Goal: Communication & Community: Answer question/provide support

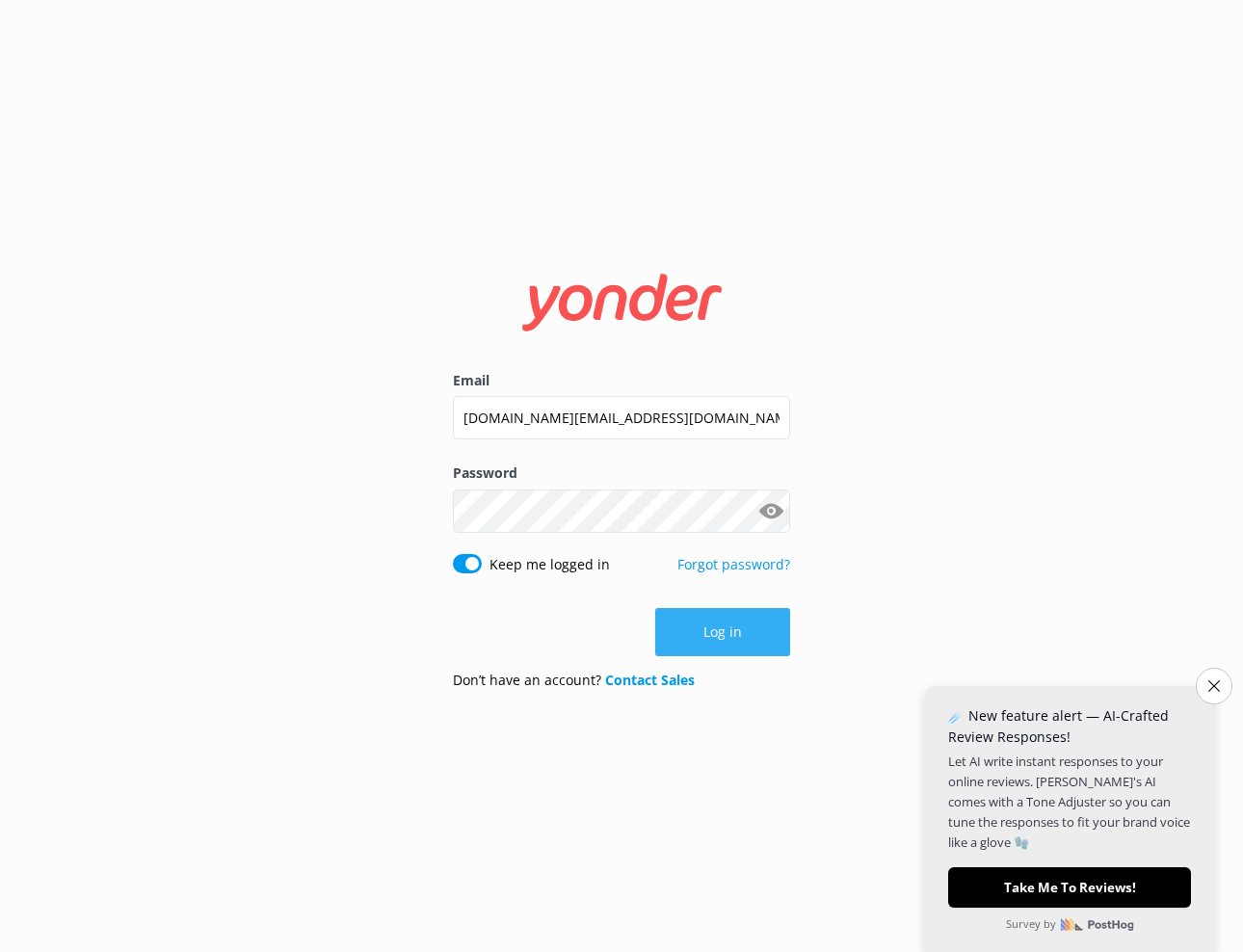
click at [717, 641] on button "Log in" at bounding box center [722, 632] width 135 height 48
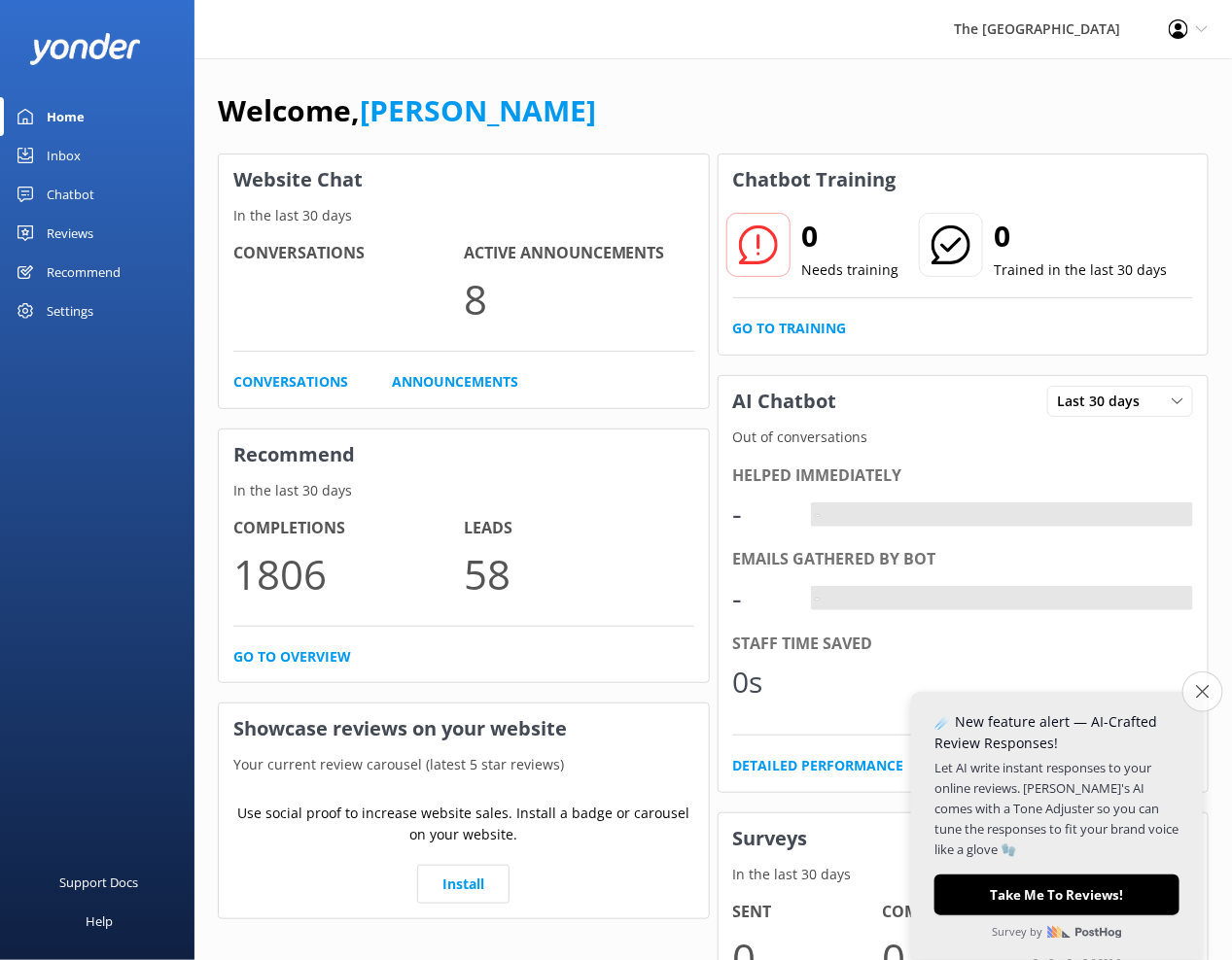
click at [1203, 691] on icon "Close survey" at bounding box center [1201, 692] width 13 height 13
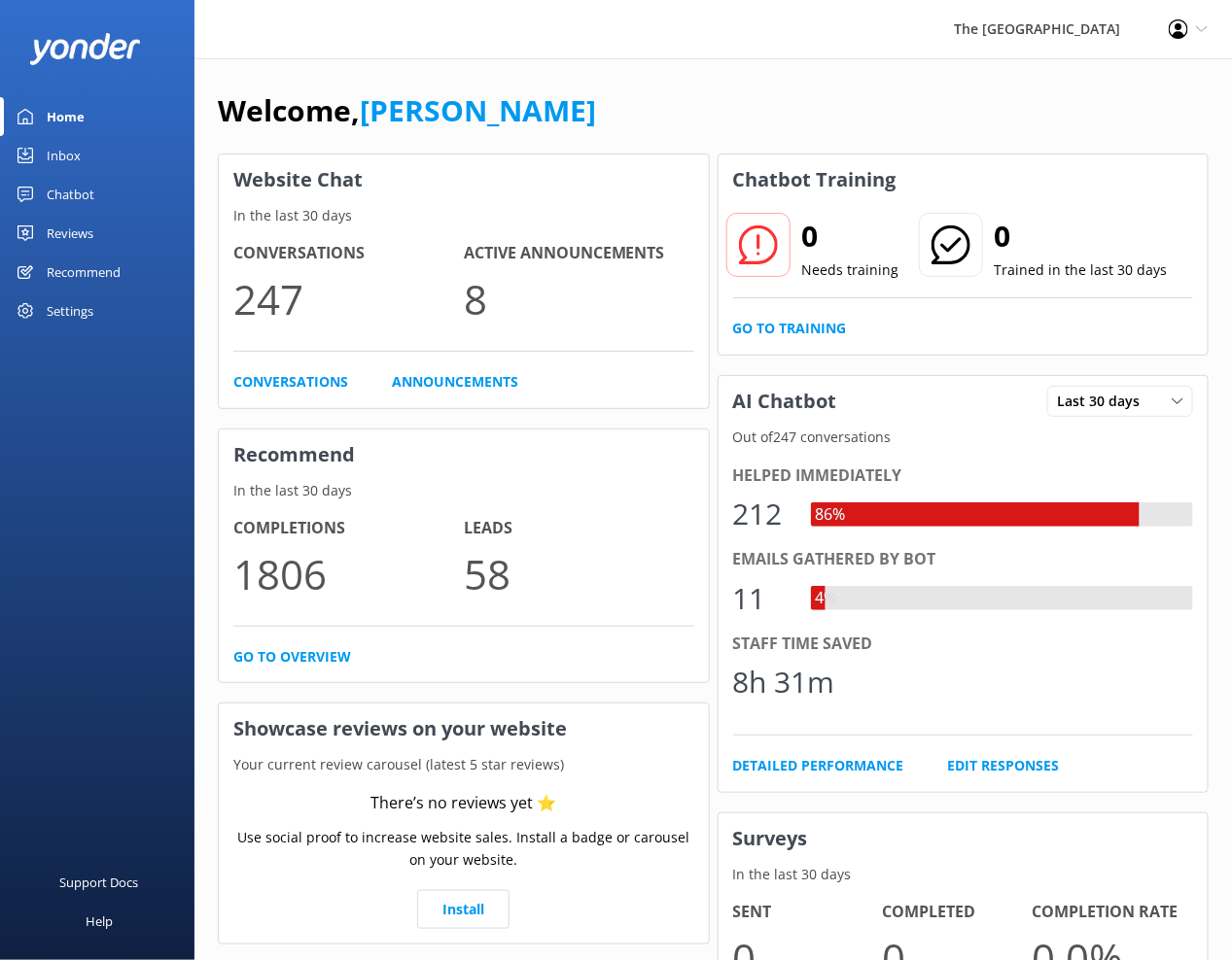
click at [62, 150] on div "Inbox" at bounding box center [63, 155] width 34 height 39
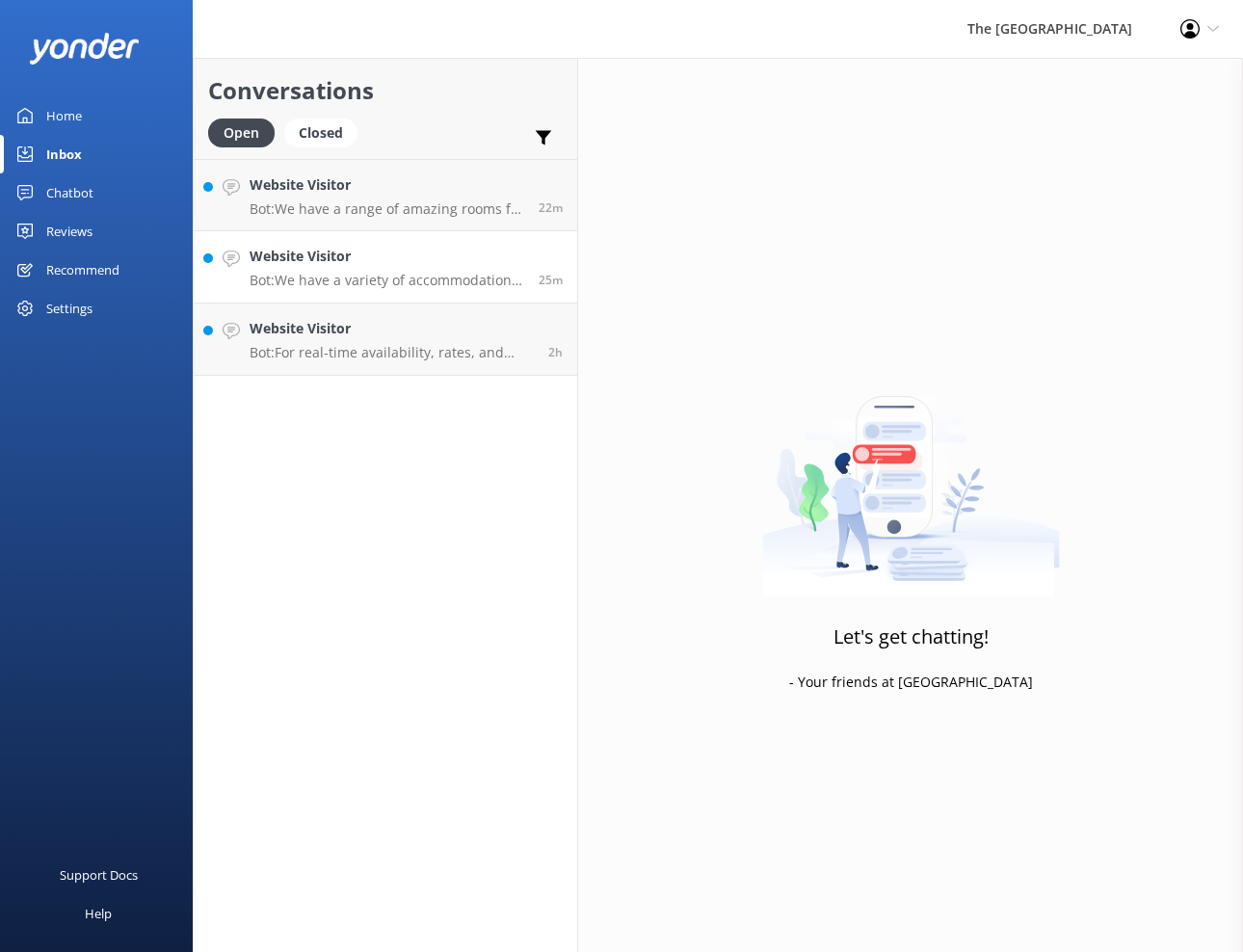
click at [322, 272] on p "Bot: We have a variety of accommodation options that might suit your needs, suc…" at bounding box center [387, 281] width 275 height 18
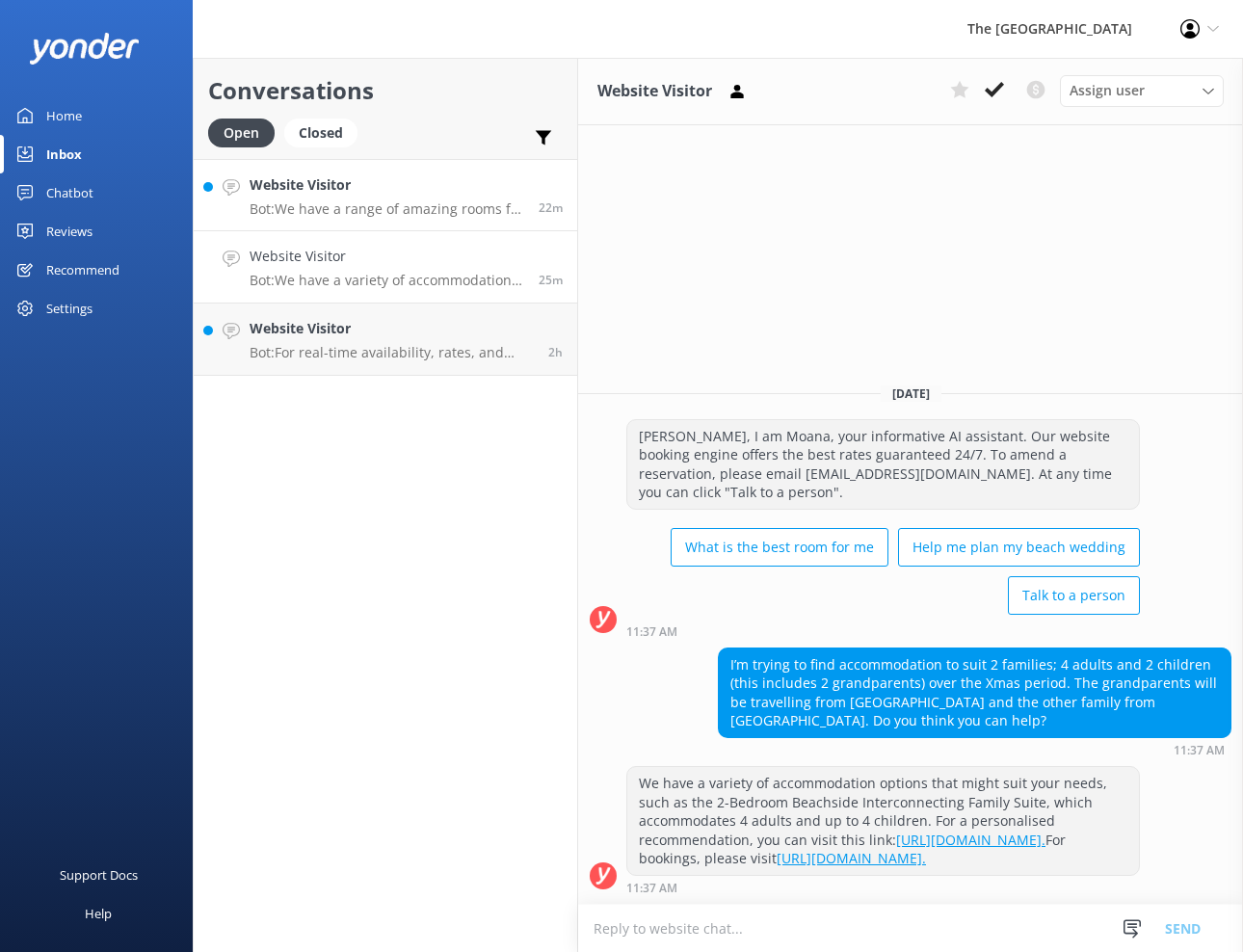
click at [328, 194] on h4 "Website Visitor" at bounding box center [387, 186] width 275 height 22
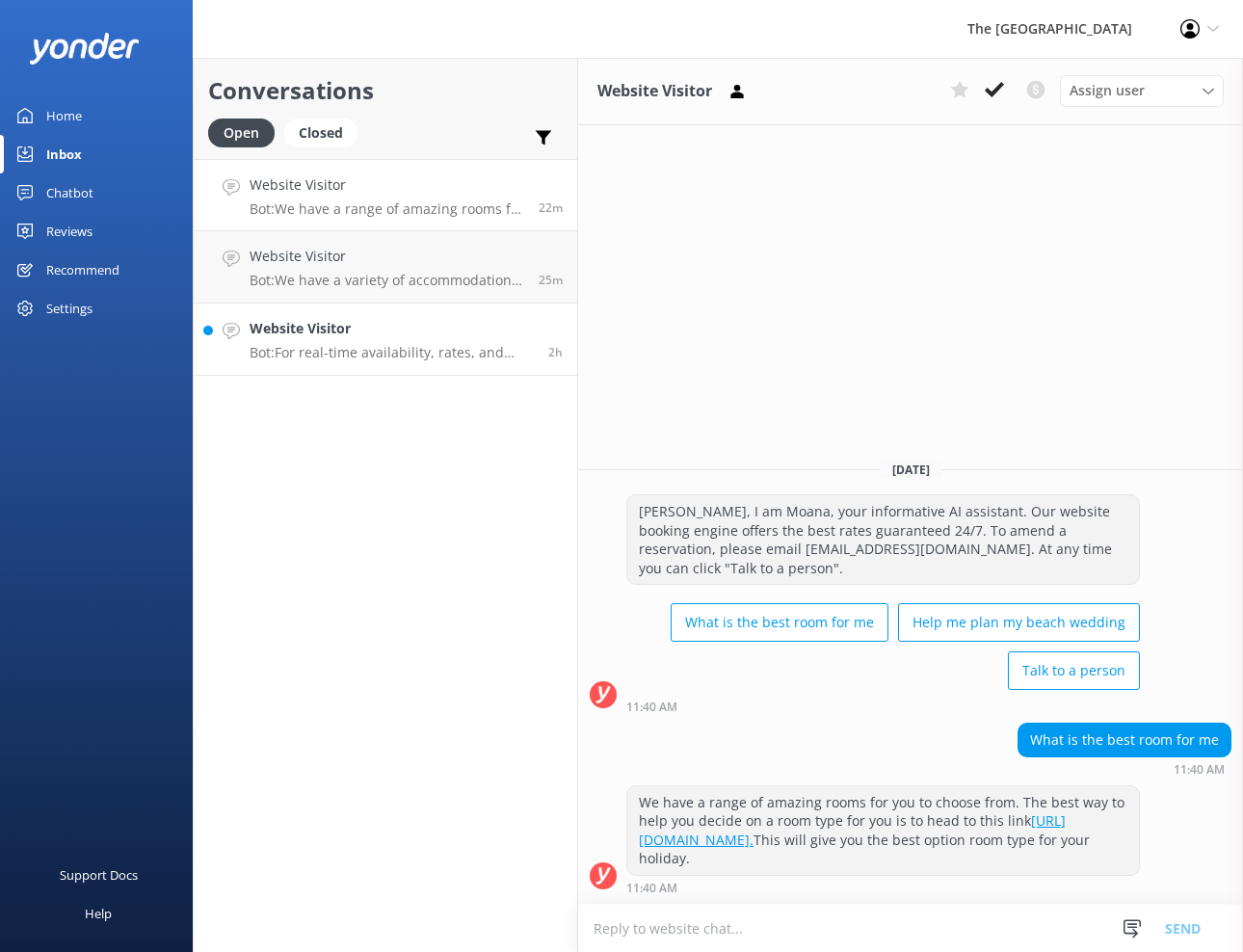
click at [304, 348] on p "Bot: For real-time availability, rates, and bookings of our Beachfront Room, pl…" at bounding box center [391, 353] width 284 height 18
